Goal: Task Accomplishment & Management: Manage account settings

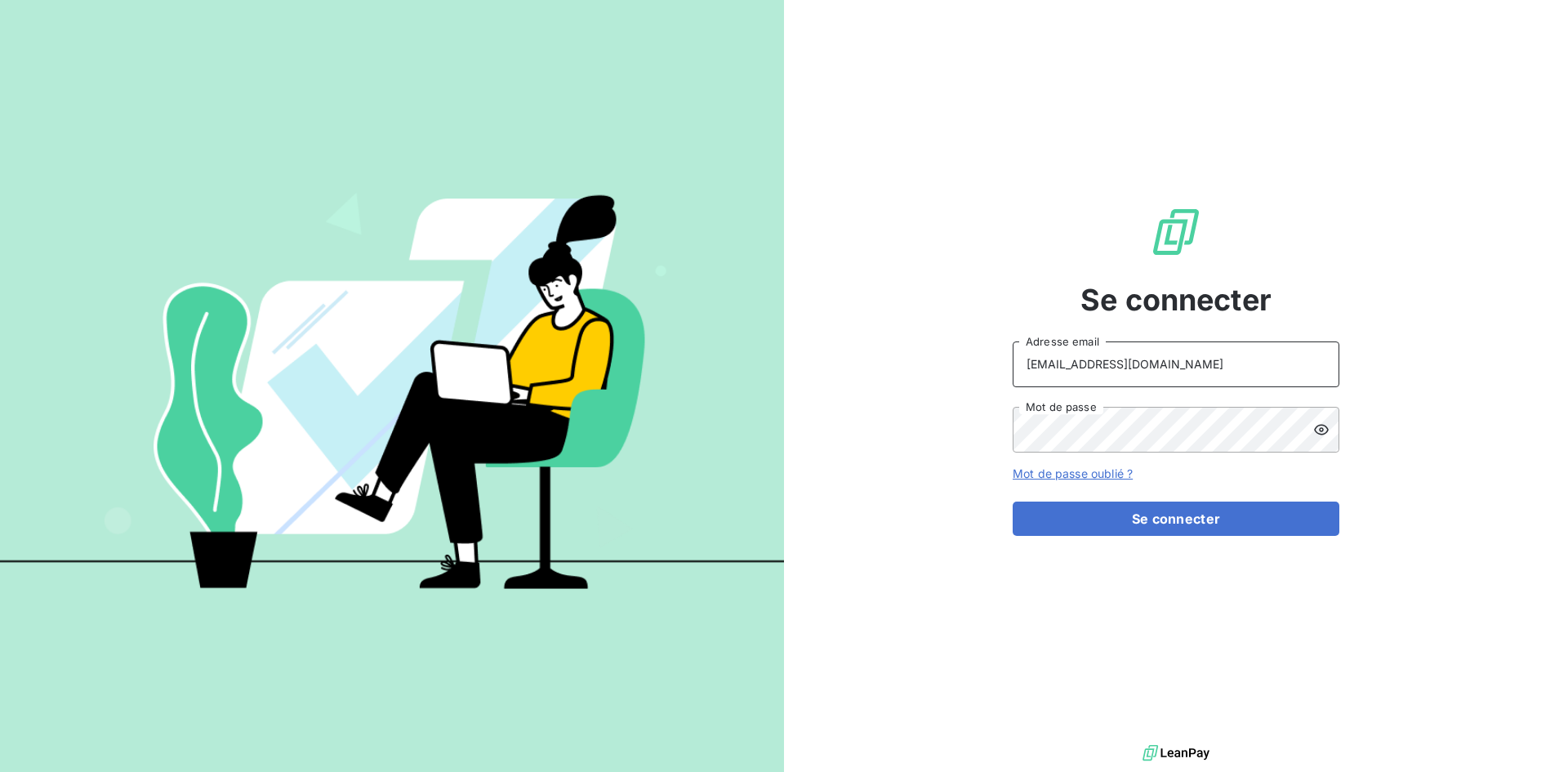
drag, startPoint x: 1196, startPoint y: 362, endPoint x: 942, endPoint y: 376, distance: 254.4
click at [942, 376] on div "Se connecter gdebaene@rc-group.fr Adresse email Mot de passe Mot de passe oubli…" at bounding box center [1175, 370] width 784 height 741
type input "hume@groupe-h2a.com"
click at [1171, 522] on button "Se connecter" at bounding box center [1175, 518] width 327 height 35
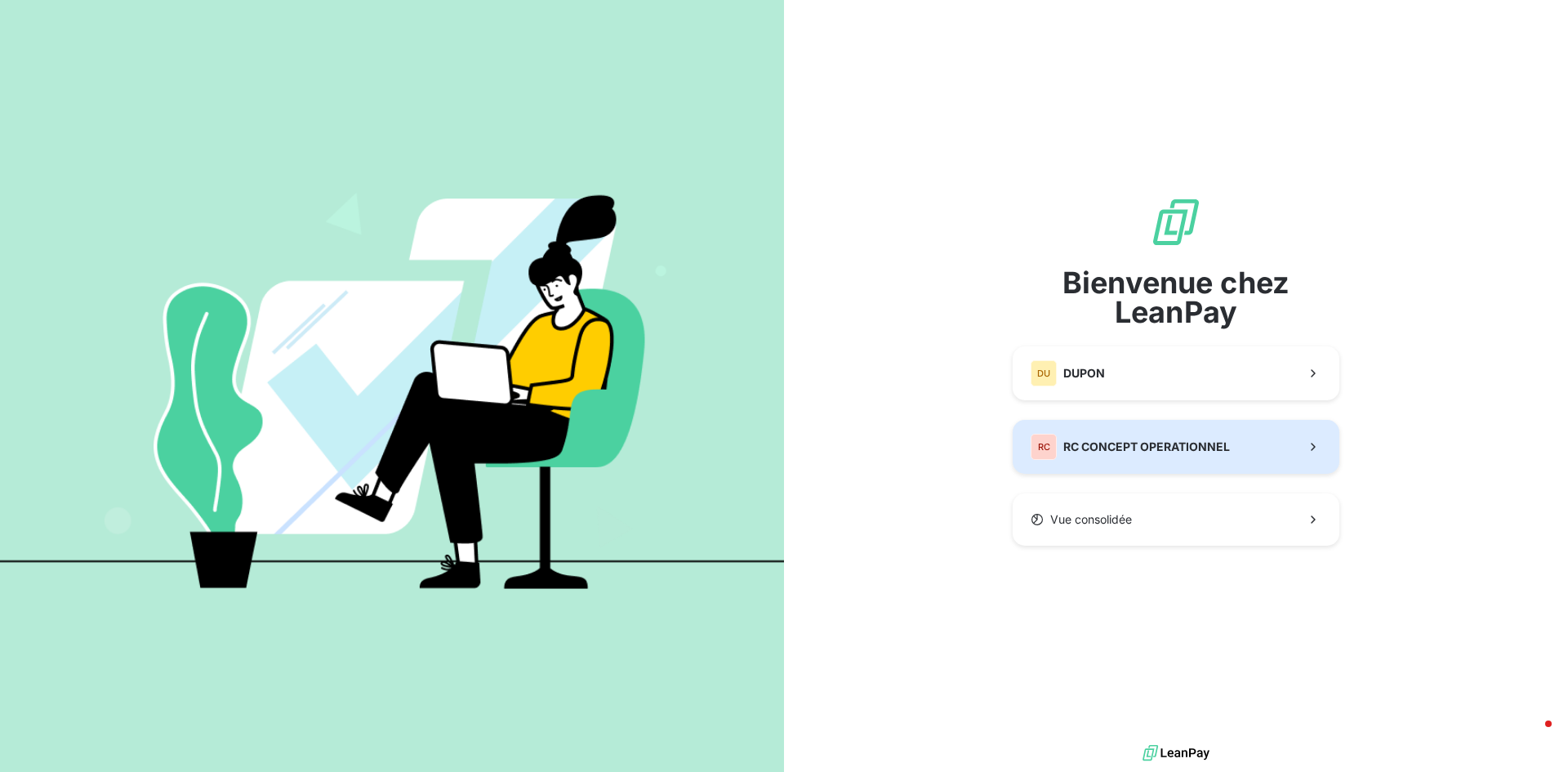
click at [1158, 446] on span "RC CONCEPT OPERATIONNEL" at bounding box center [1146, 446] width 167 height 16
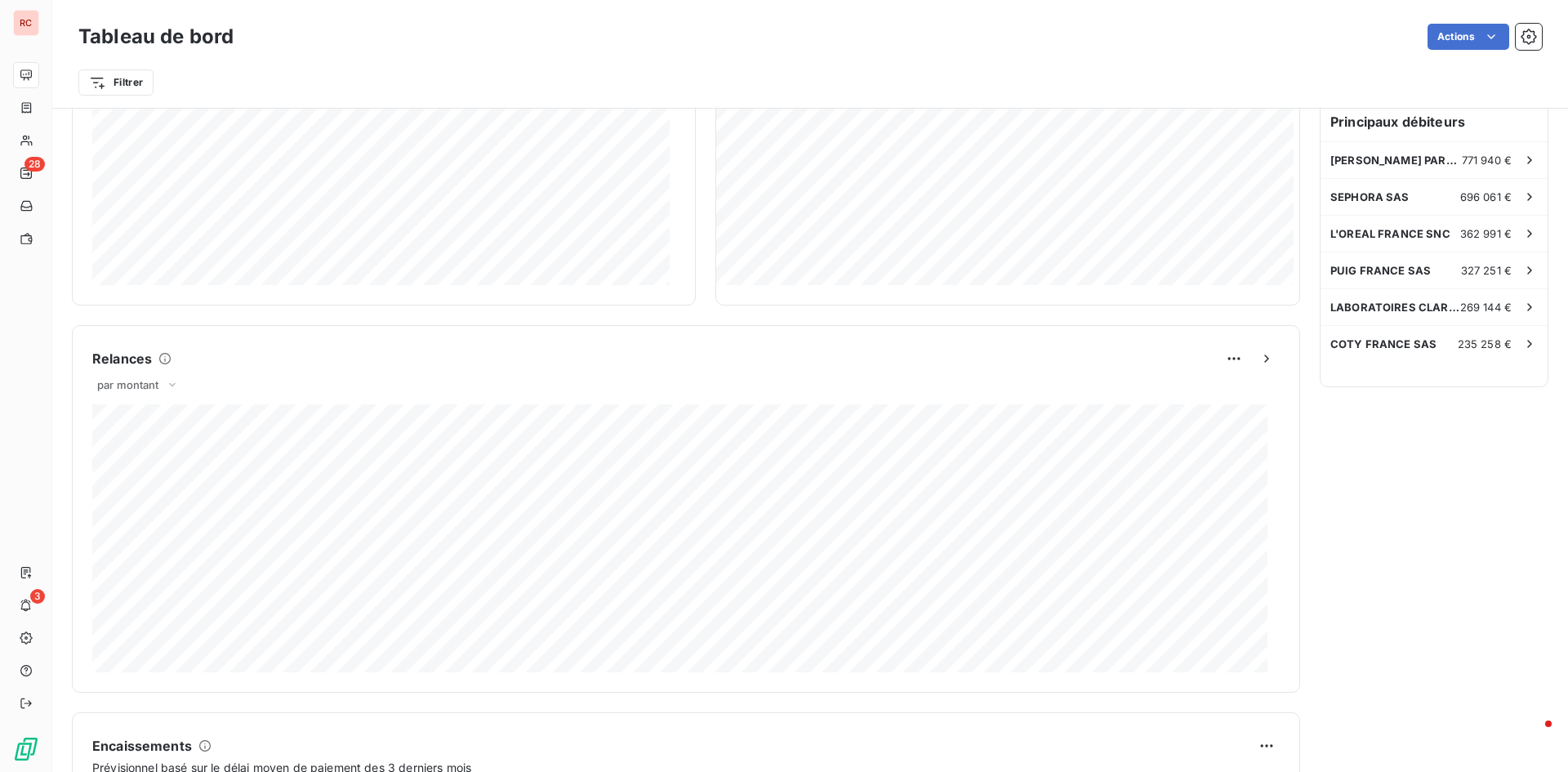
scroll to position [491, 0]
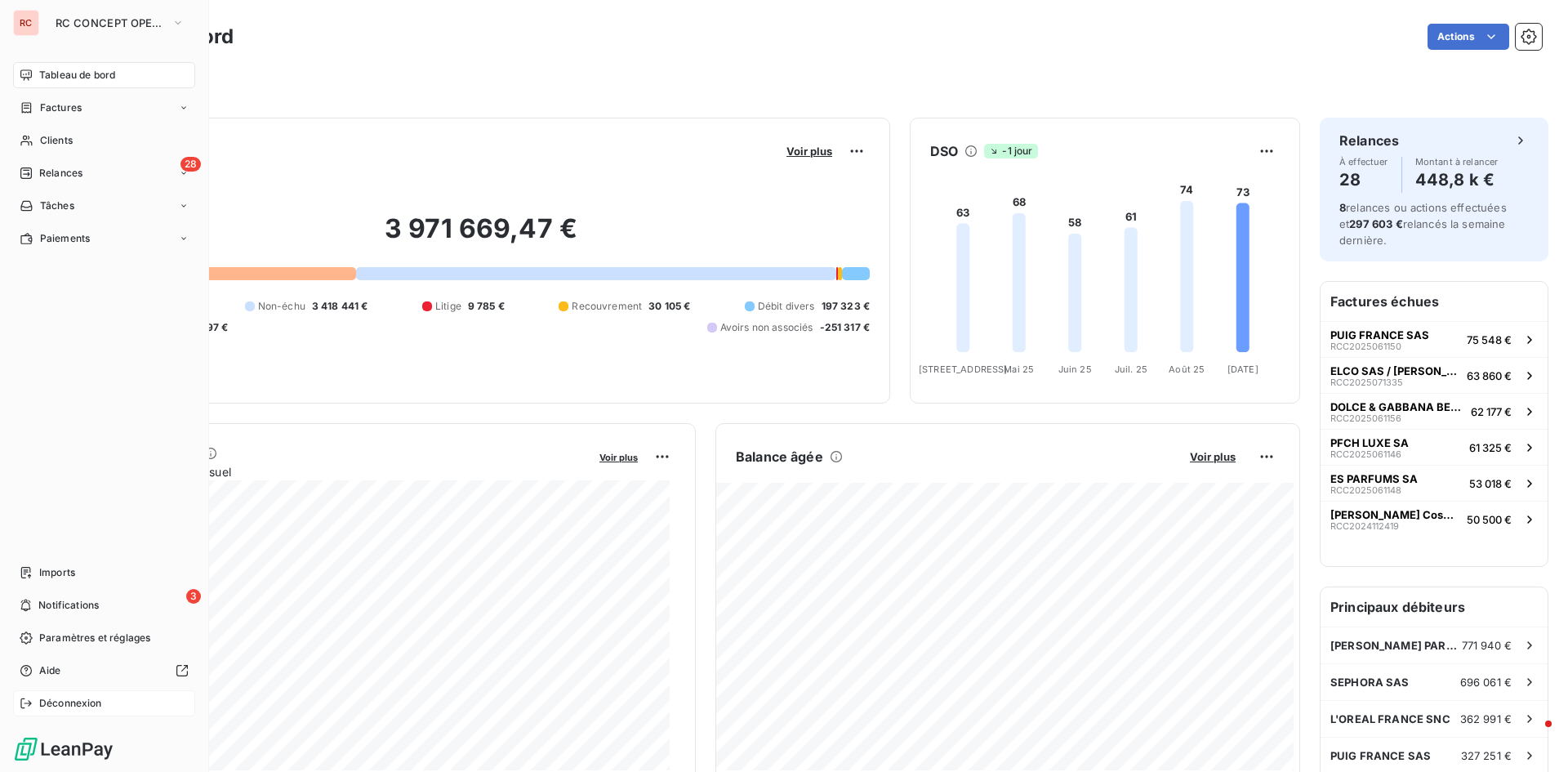
click at [73, 706] on span "Déconnexion" at bounding box center [70, 703] width 63 height 15
